Goal: Task Accomplishment & Management: Use online tool/utility

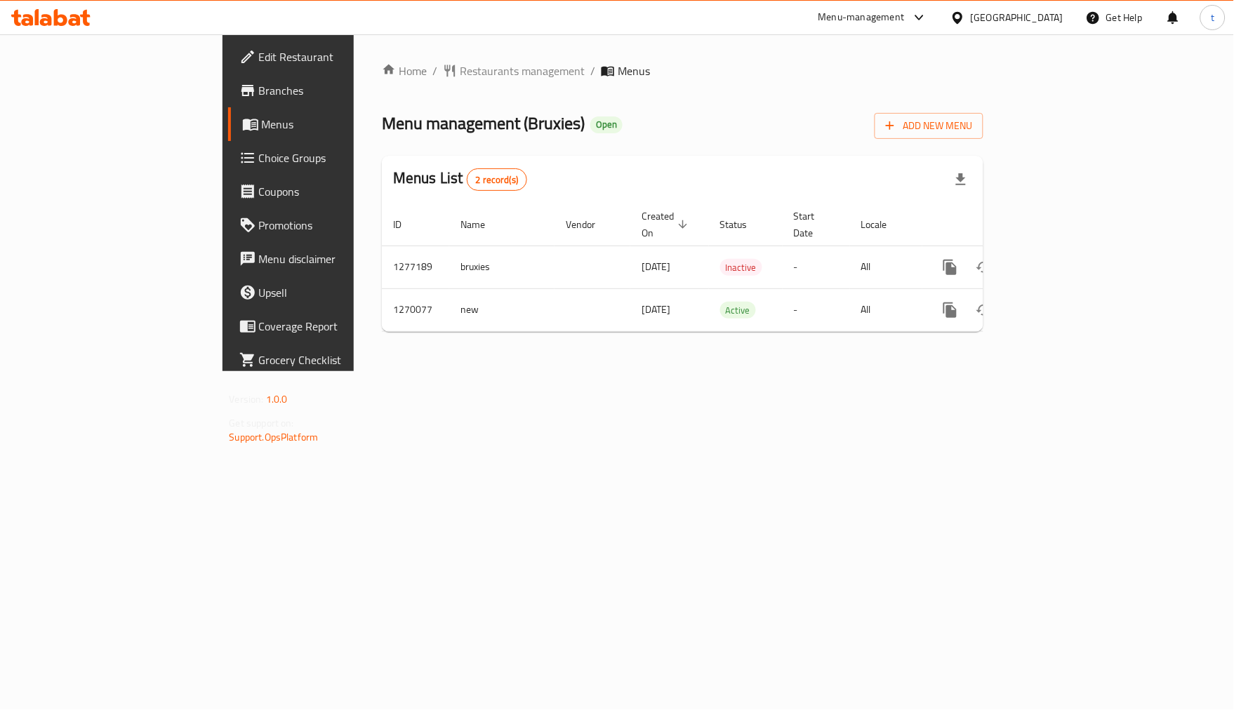
click at [228, 171] on link "Choice Groups" at bounding box center [328, 158] width 201 height 34
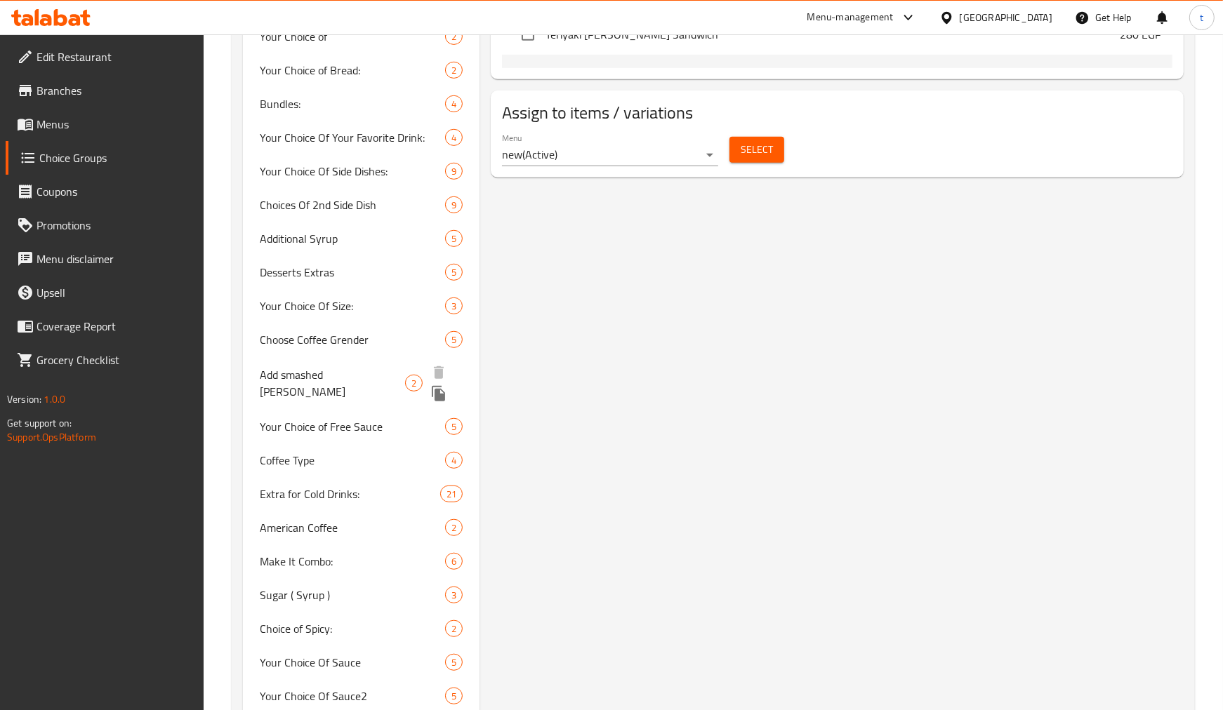
scroll to position [959, 0]
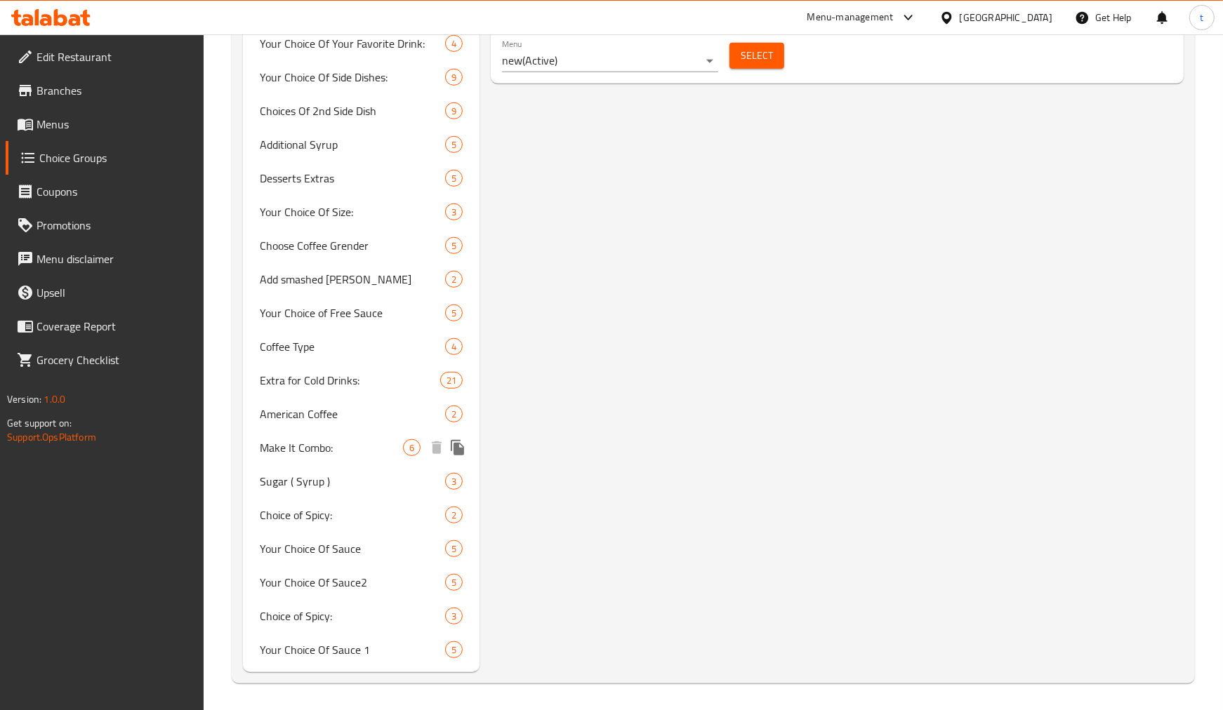
click at [338, 451] on span "Make It Combo:" at bounding box center [331, 447] width 143 height 17
type input "Make It Combo:"
type input "اجعلها كومبو:"
type input "0"
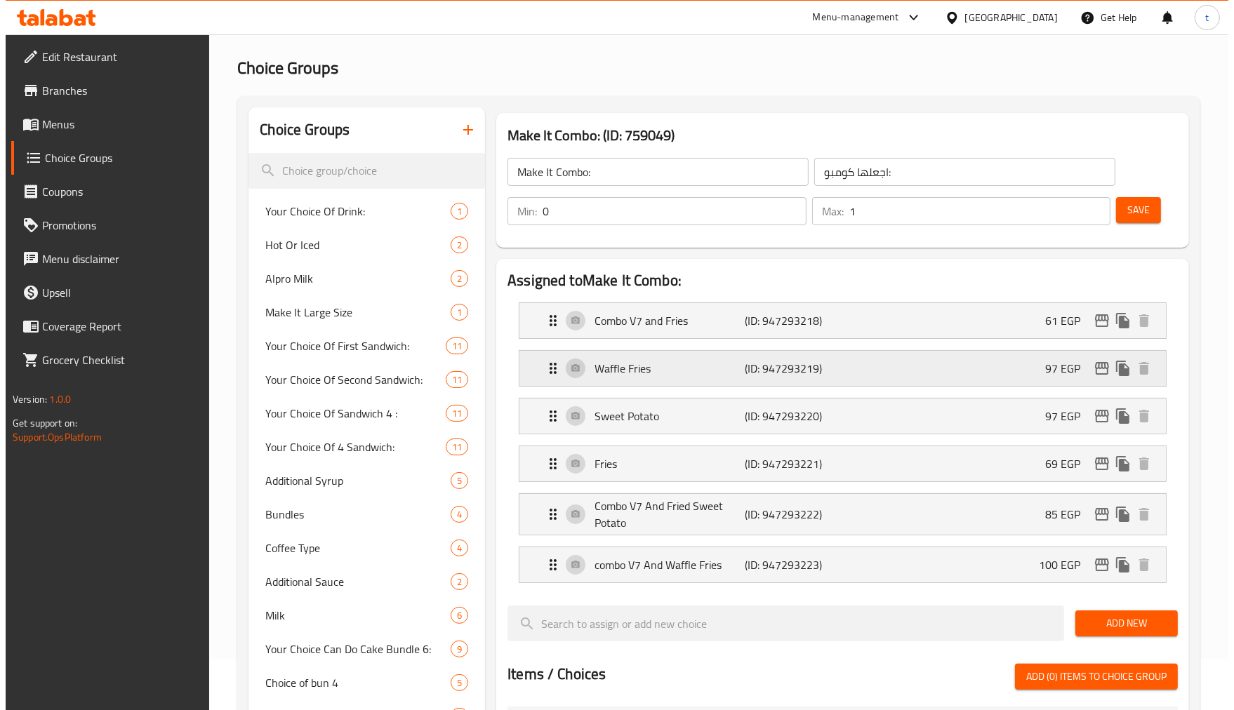
scroll to position [0, 0]
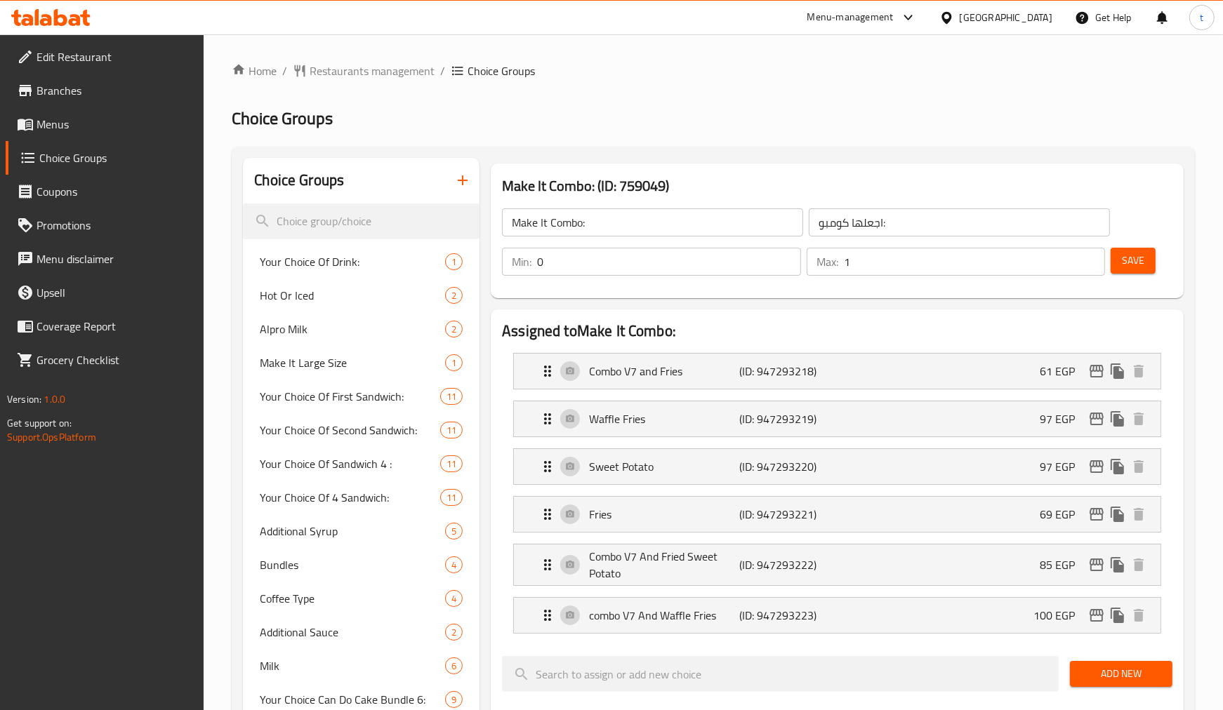
click at [971, 158] on div "Make It Combo: (ID: 759049) Make It Combo: ​ اجعلها كومبو: ​ Min: 0 ​ Max: 1 ​ …" at bounding box center [837, 231] width 704 height 146
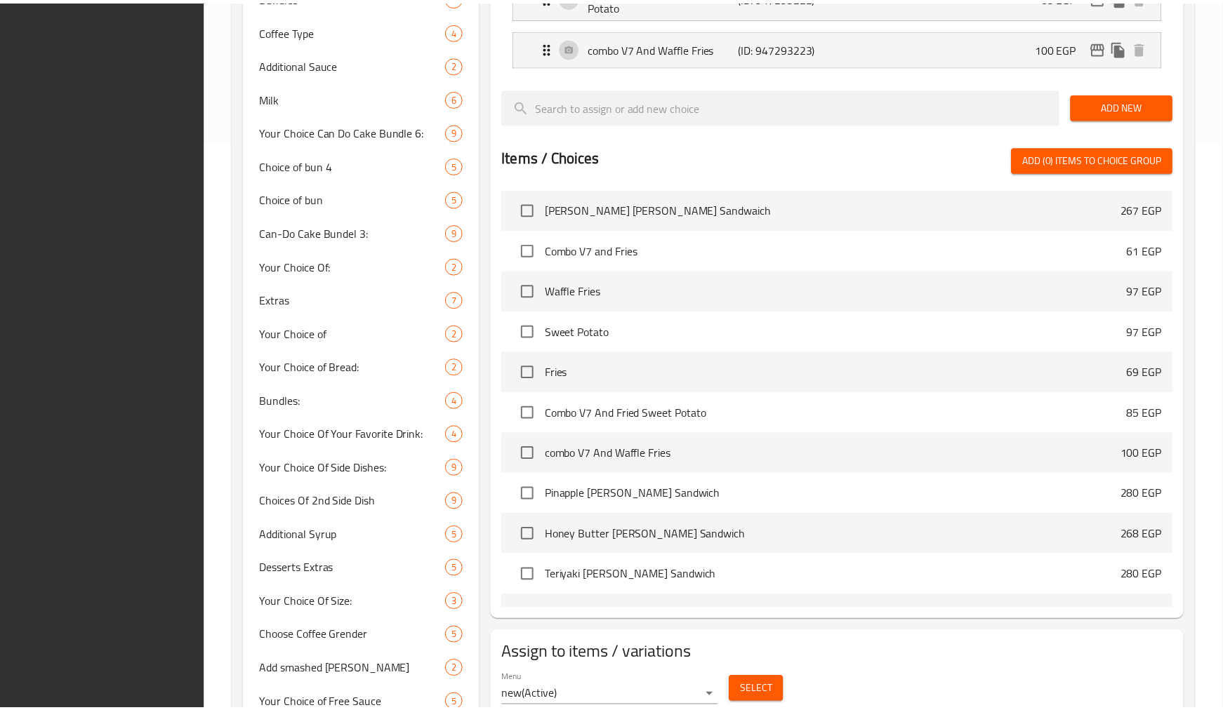
scroll to position [959, 0]
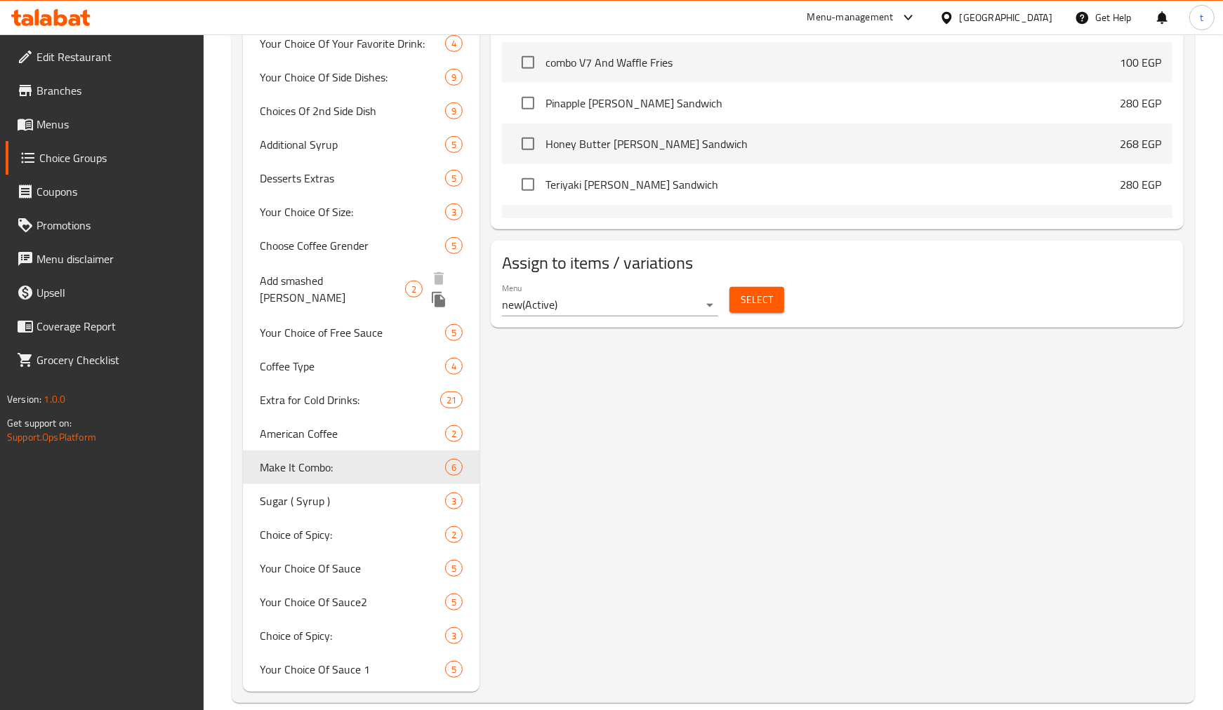
click at [353, 281] on span "Add smashed [PERSON_NAME]" at bounding box center [332, 289] width 145 height 34
type input "Add smashed [PERSON_NAME]"
type input "أضف شريحة سماشد"
type input "2"
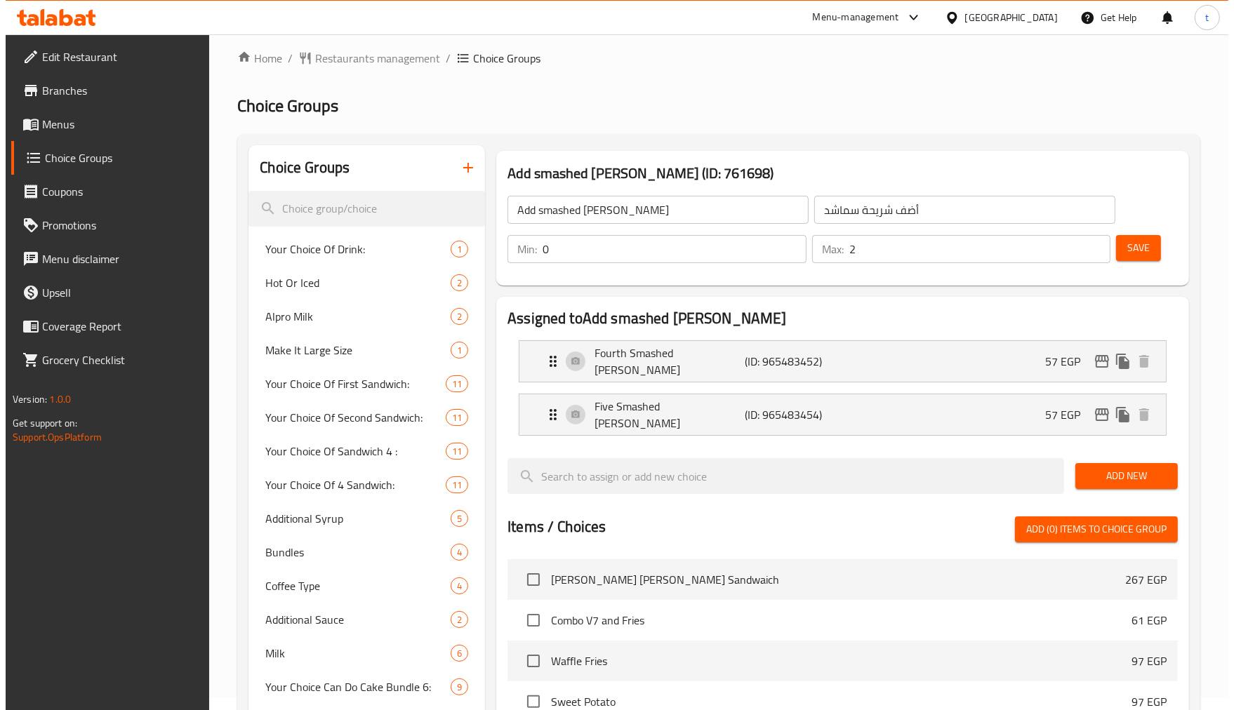
scroll to position [0, 0]
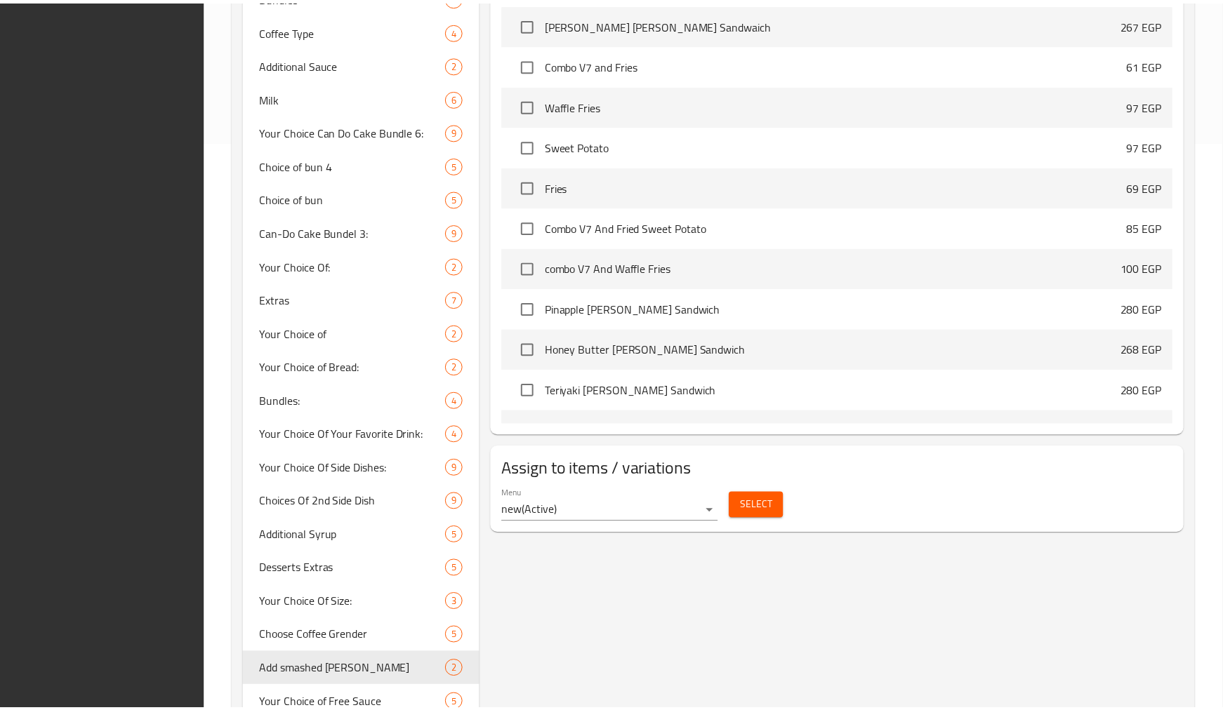
scroll to position [959, 0]
